Goal: Information Seeking & Learning: Learn about a topic

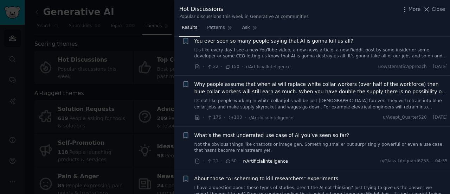
scroll to position [70, 0]
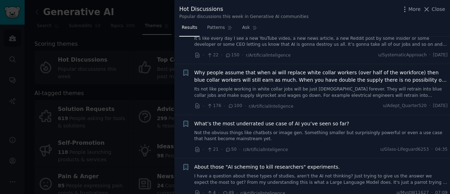
click at [30, 88] on div at bounding box center [225, 97] width 450 height 194
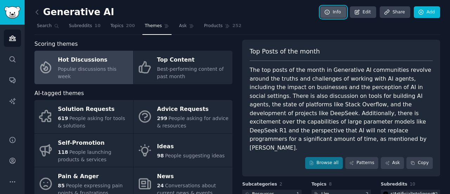
click at [340, 12] on link "Info" at bounding box center [333, 12] width 26 height 12
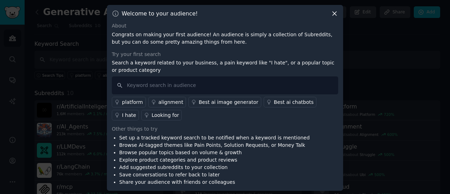
click at [75, 66] on div at bounding box center [225, 97] width 450 height 194
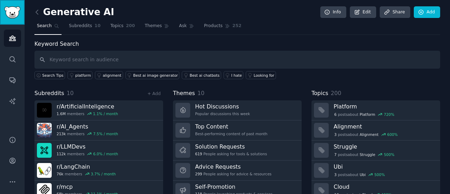
click at [14, 16] on img "Sidebar" at bounding box center [12, 12] width 16 height 12
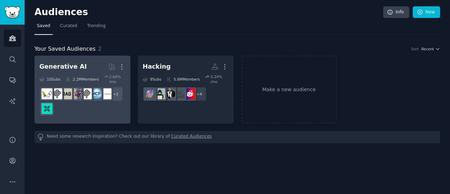
click at [78, 68] on h2 "Generative AI Curated by GummySearch More" at bounding box center [82, 66] width 86 height 12
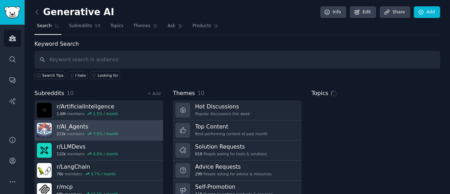
scroll to position [35, 0]
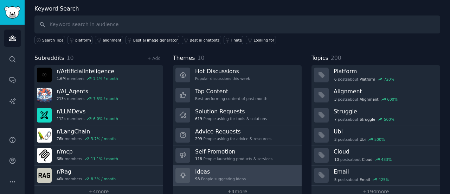
click at [220, 166] on link "Ideas 98 People suggesting ideas" at bounding box center [237, 175] width 129 height 20
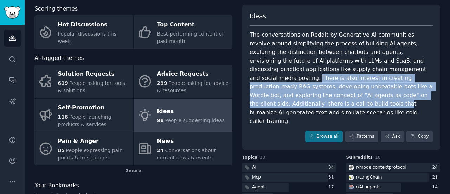
drag, startPoint x: 347, startPoint y: 70, endPoint x: 279, endPoint y: 90, distance: 71.1
click at [354, 93] on div "The conversations on Reddit by Generative AI communities revolve around simplif…" at bounding box center [341, 78] width 183 height 95
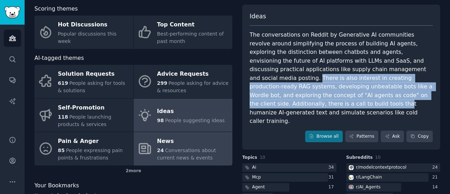
click at [198, 140] on div "News" at bounding box center [193, 141] width 72 height 11
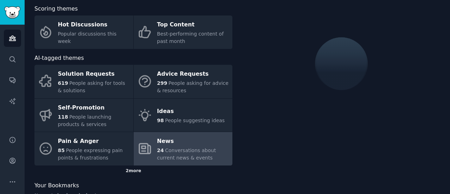
click at [127, 173] on div "2 more" at bounding box center [133, 170] width 198 height 11
